Goal: Task Accomplishment & Management: Manage account settings

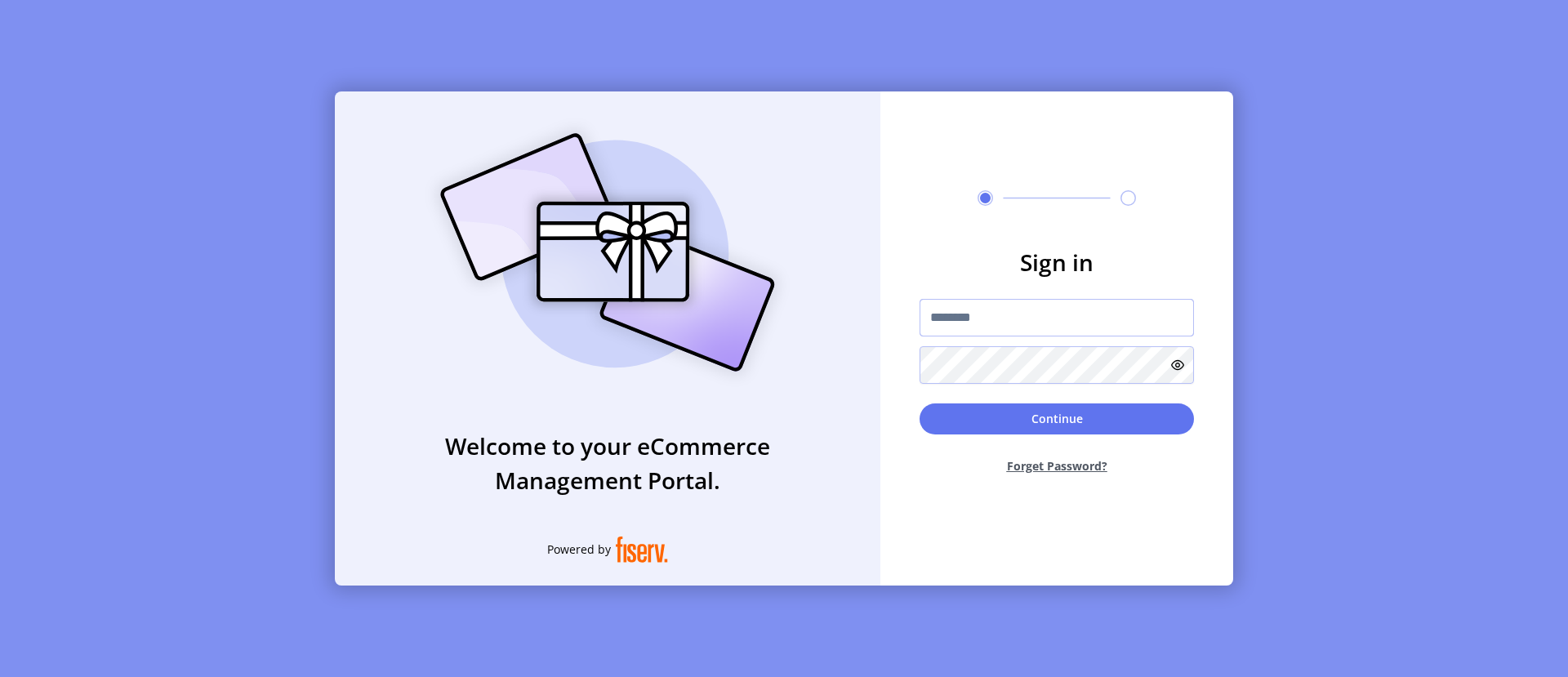
click at [1057, 317] on input "text" at bounding box center [1056, 318] width 274 height 37
type input "**********"
click at [1057, 418] on button "Continue" at bounding box center [1056, 418] width 274 height 31
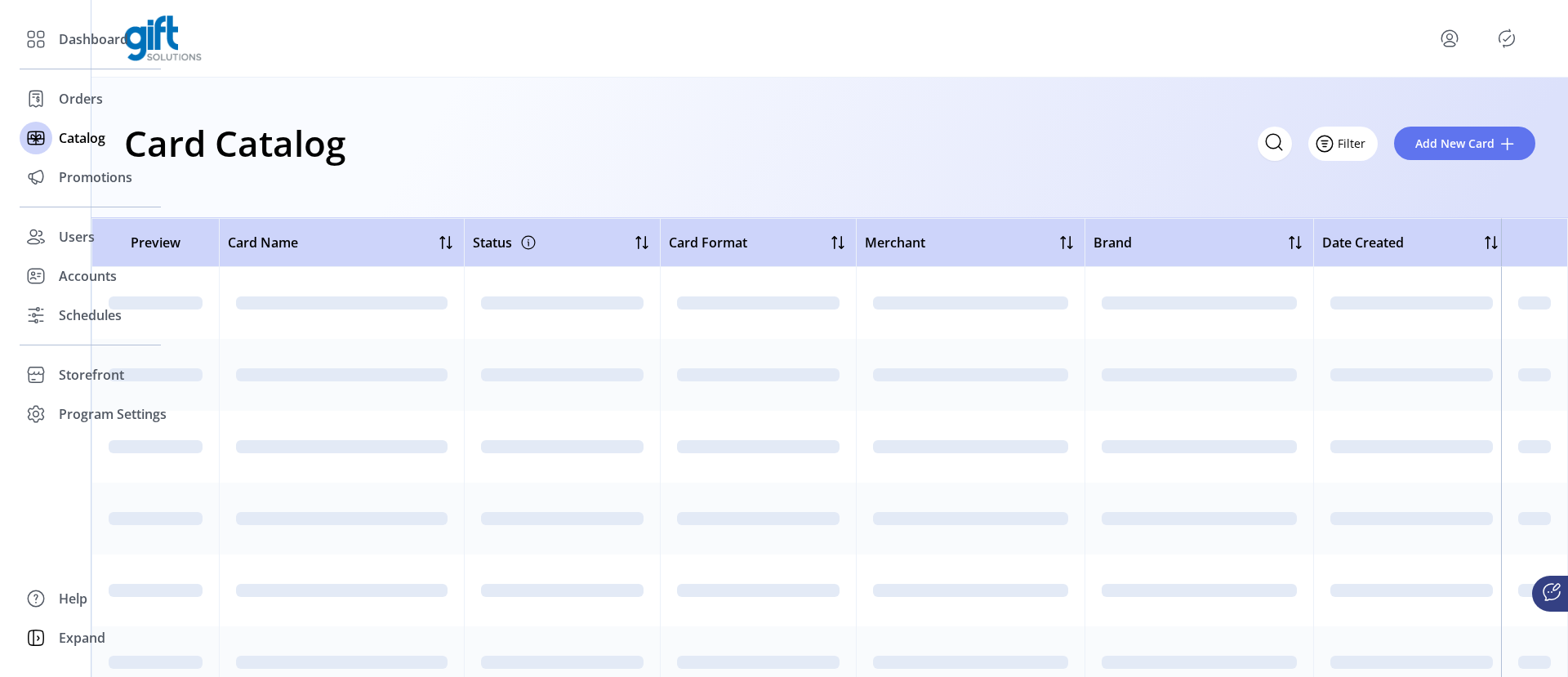
click at [1327, 144] on icon "Filter Button" at bounding box center [1324, 144] width 5 height 0
